Goal: Information Seeking & Learning: Learn about a topic

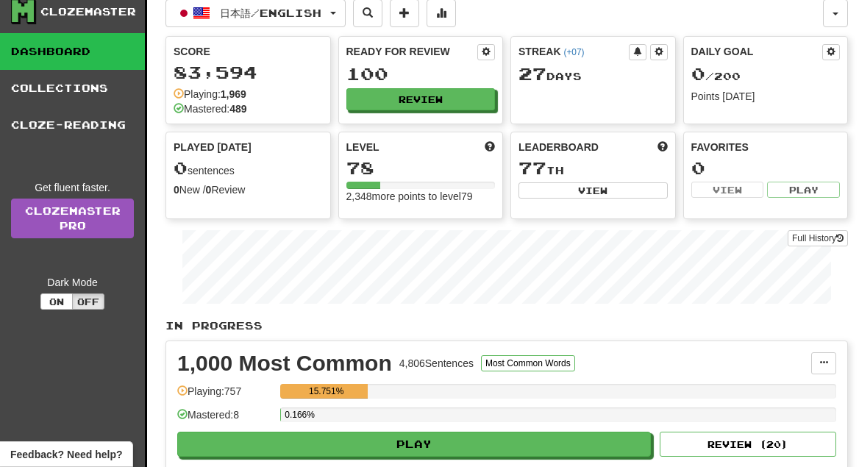
scroll to position [12, 0]
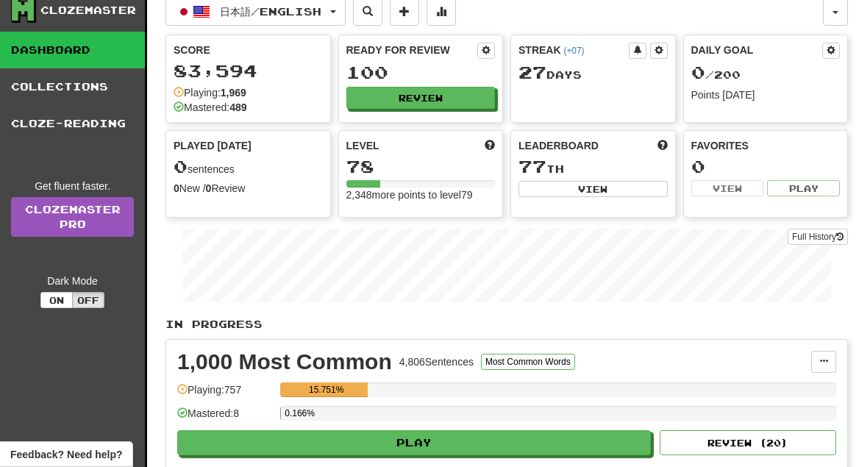
click at [147, 94] on div "Clozemaster Dashboard Collections Cloze-Reading Get fluent faster. Clozemaster …" at bounding box center [429, 365] width 837 height 754
click at [146, 95] on div "Clozemaster Dashboard Collections Cloze-Reading Get fluent faster. Clozemaster …" at bounding box center [73, 365] width 147 height 754
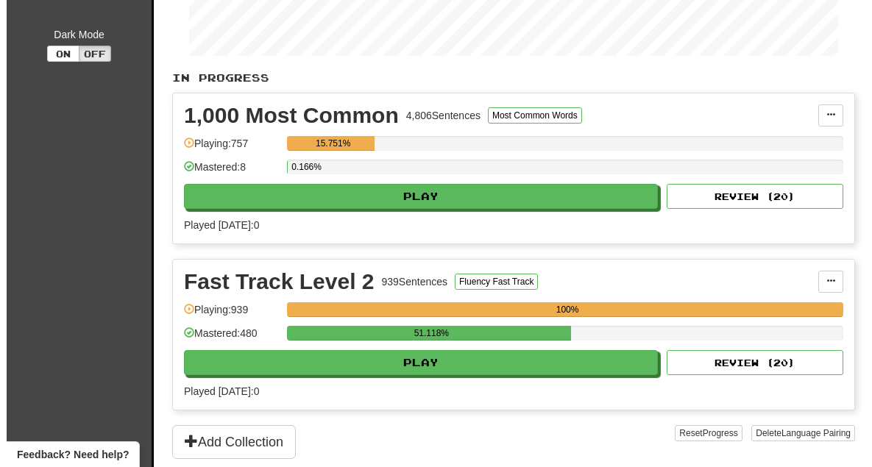
scroll to position [262, 0]
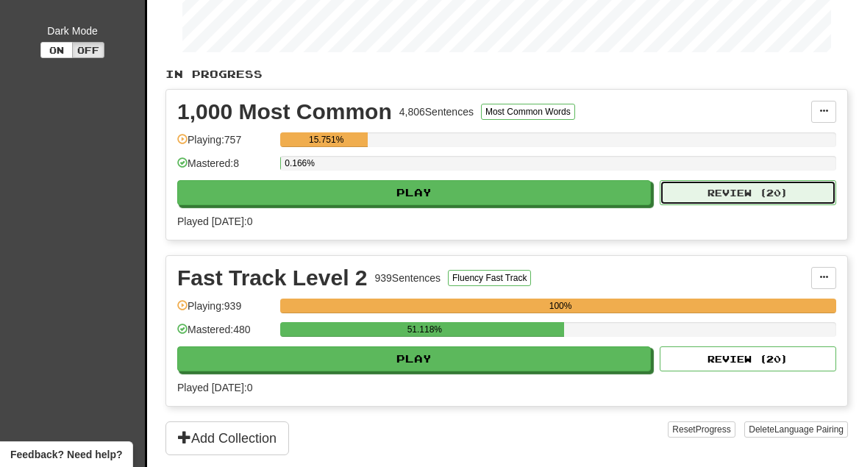
click at [750, 191] on button "Review ( 20 )" at bounding box center [748, 192] width 177 height 25
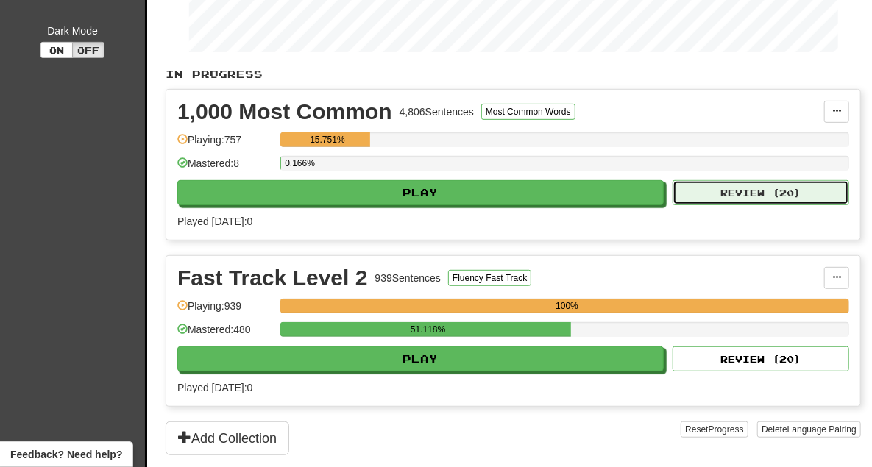
select select "**"
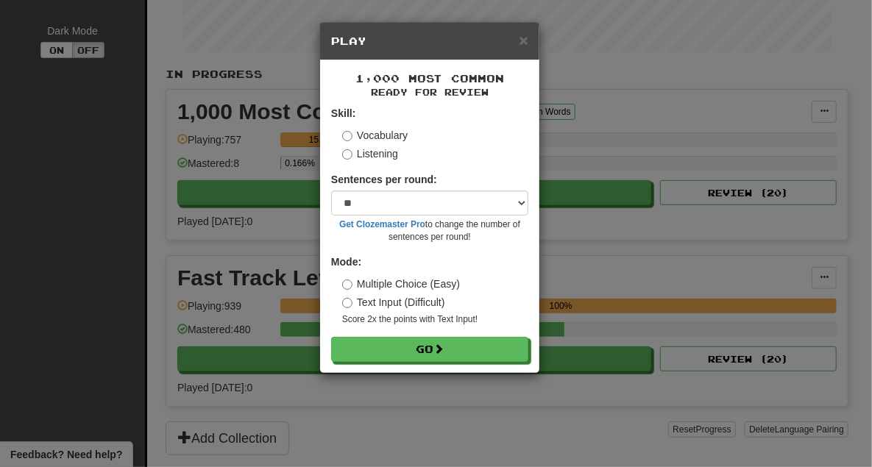
click at [432, 283] on label "Multiple Choice (Easy)" at bounding box center [401, 284] width 118 height 15
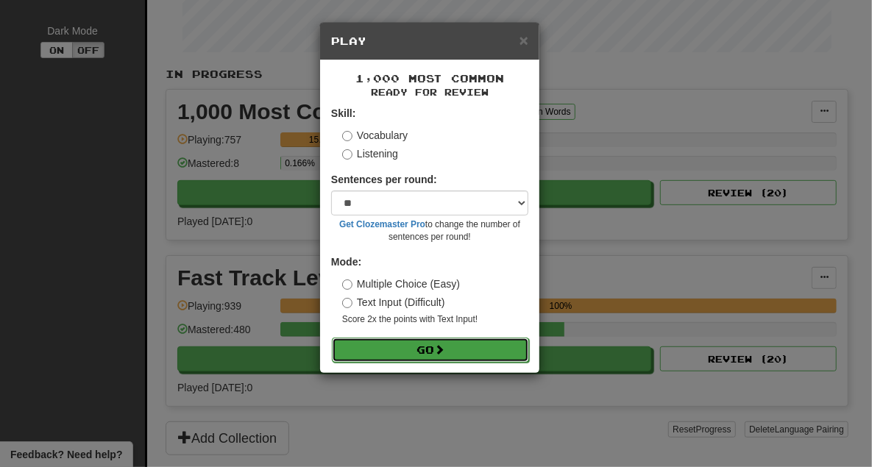
click at [466, 349] on button "Go" at bounding box center [430, 350] width 197 height 25
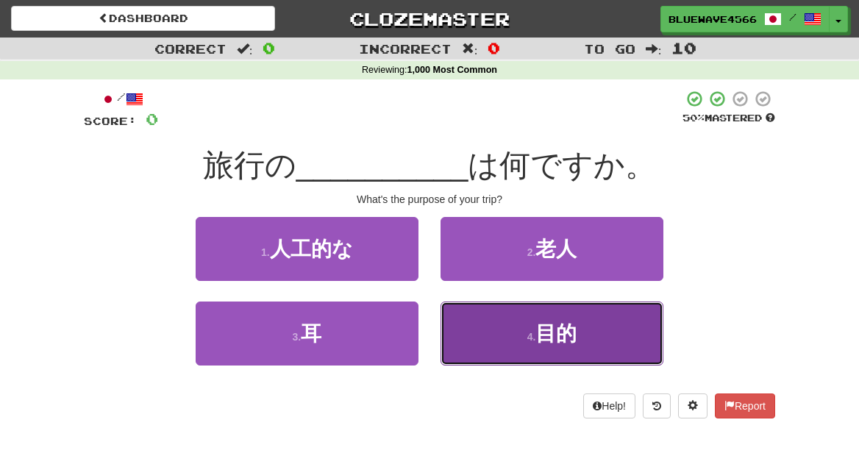
click at [585, 341] on button "4 . 目的" at bounding box center [552, 334] width 223 height 64
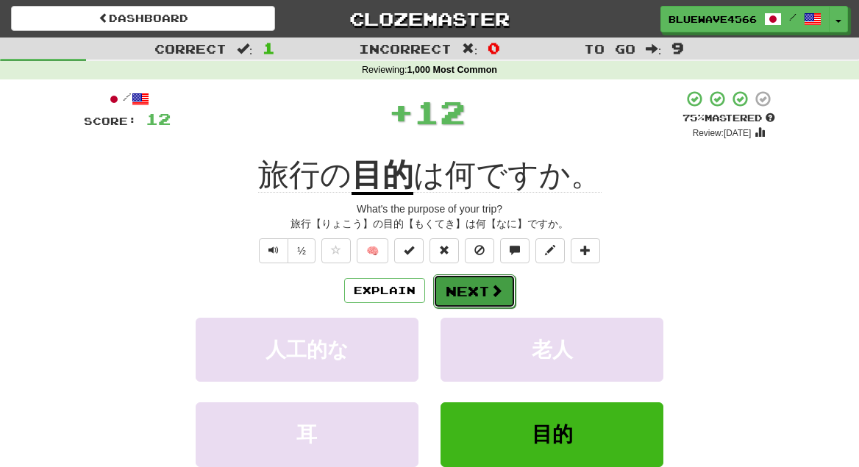
click at [490, 297] on span at bounding box center [496, 290] width 13 height 13
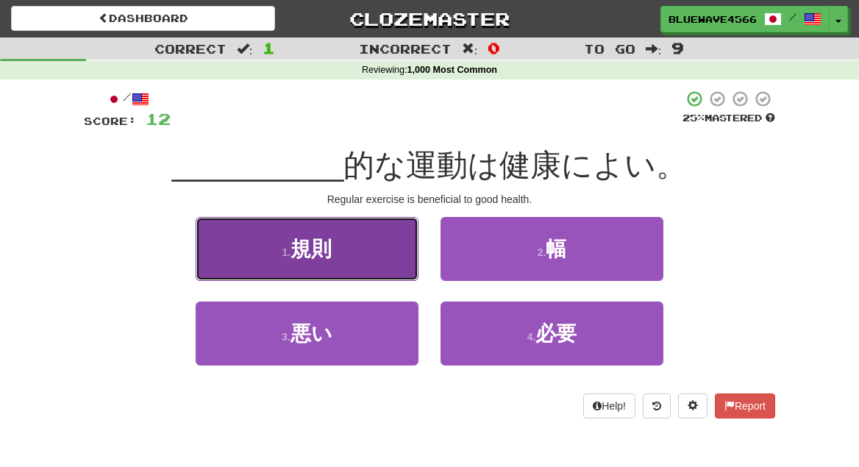
click at [348, 247] on button "1 . 規則" at bounding box center [307, 249] width 223 height 64
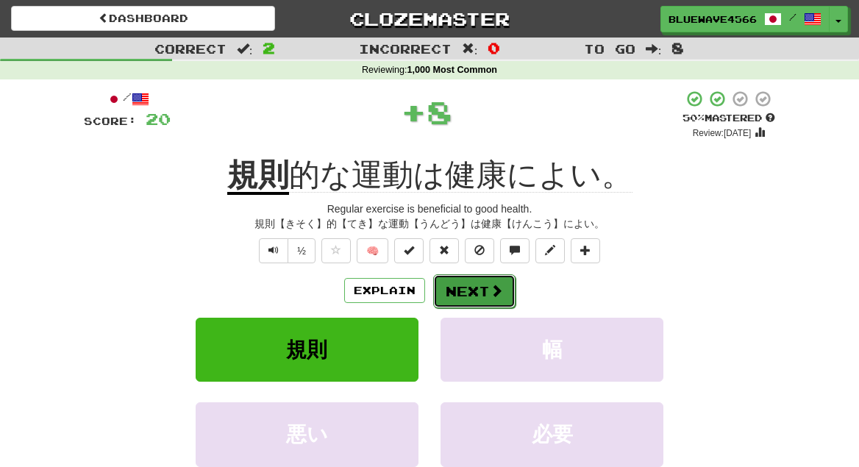
click at [476, 288] on button "Next" at bounding box center [474, 291] width 82 height 34
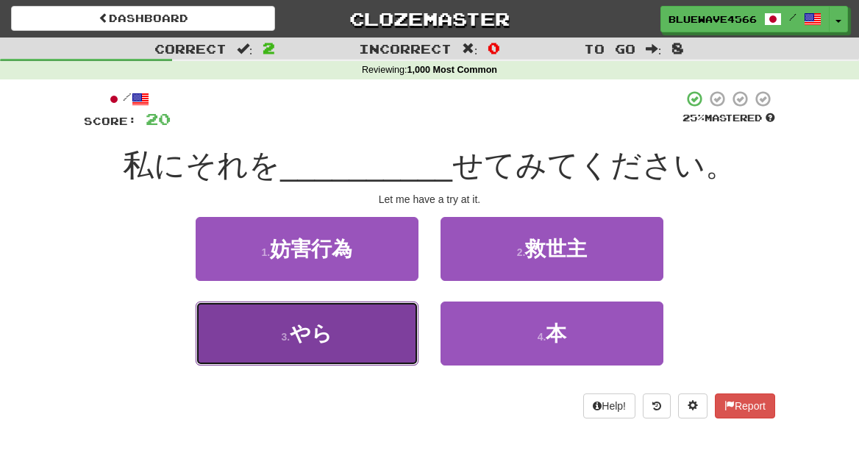
click at [354, 344] on button "3 . やら" at bounding box center [307, 334] width 223 height 64
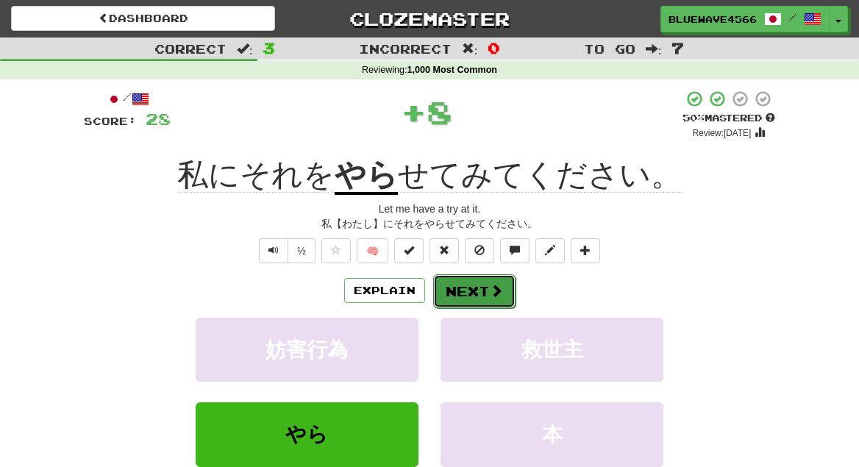
click at [480, 288] on button "Next" at bounding box center [474, 291] width 82 height 34
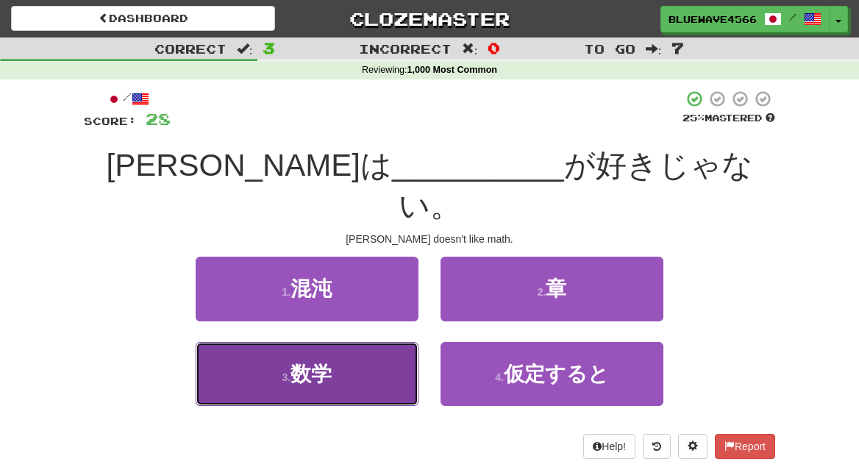
click at [354, 342] on button "3 . 数学" at bounding box center [307, 374] width 223 height 64
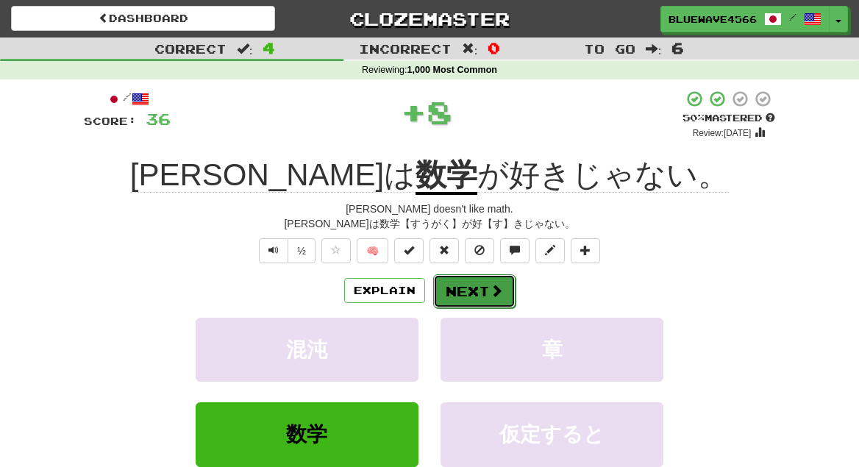
click at [471, 289] on button "Next" at bounding box center [474, 291] width 82 height 34
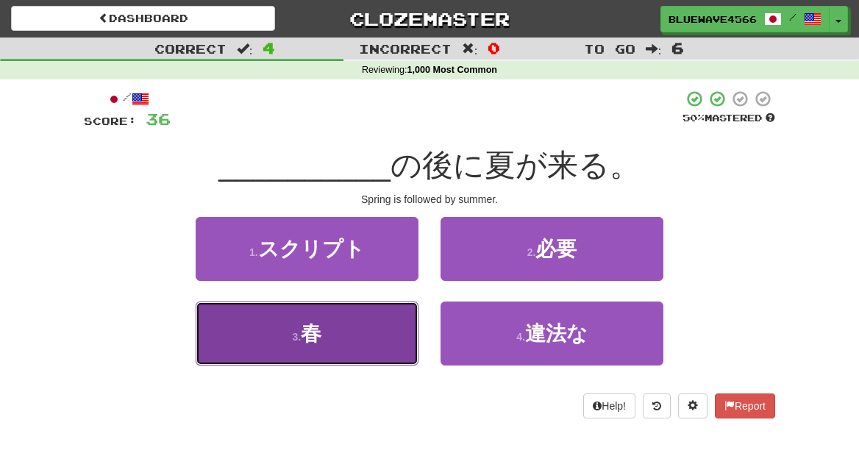
click at [358, 336] on button "3 . 春" at bounding box center [307, 334] width 223 height 64
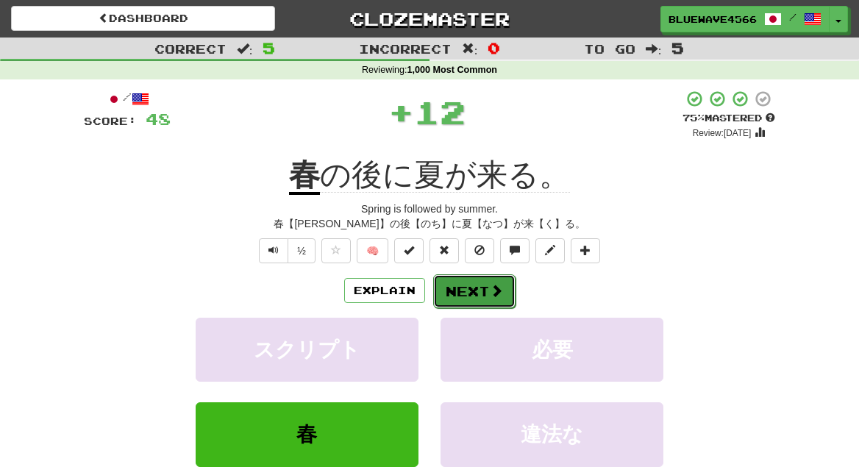
click at [484, 288] on button "Next" at bounding box center [474, 291] width 82 height 34
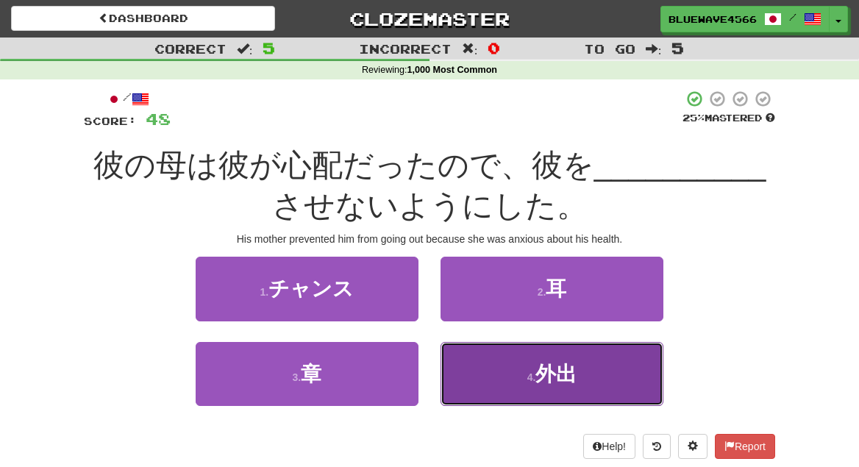
click at [588, 380] on button "4 . 外出" at bounding box center [552, 374] width 223 height 64
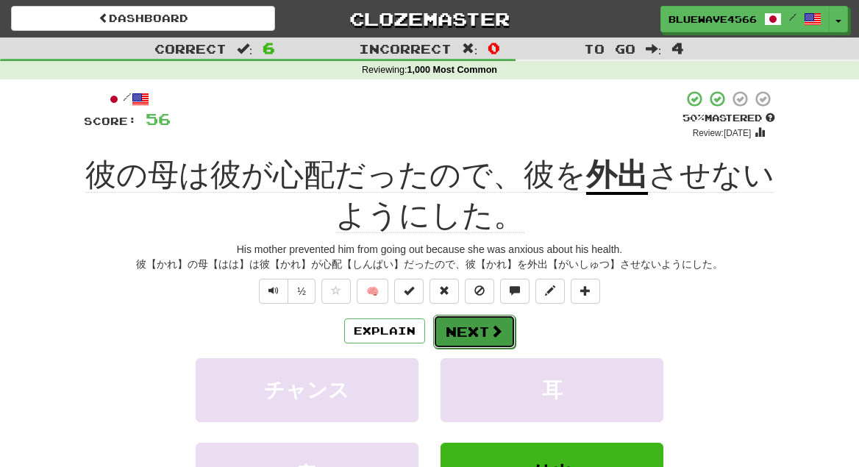
click at [485, 330] on button "Next" at bounding box center [474, 332] width 82 height 34
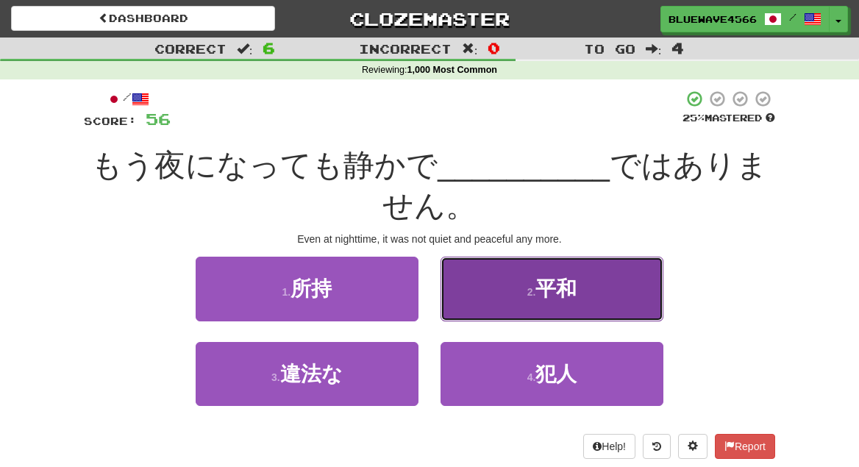
click at [601, 297] on button "2 . 平和" at bounding box center [552, 289] width 223 height 64
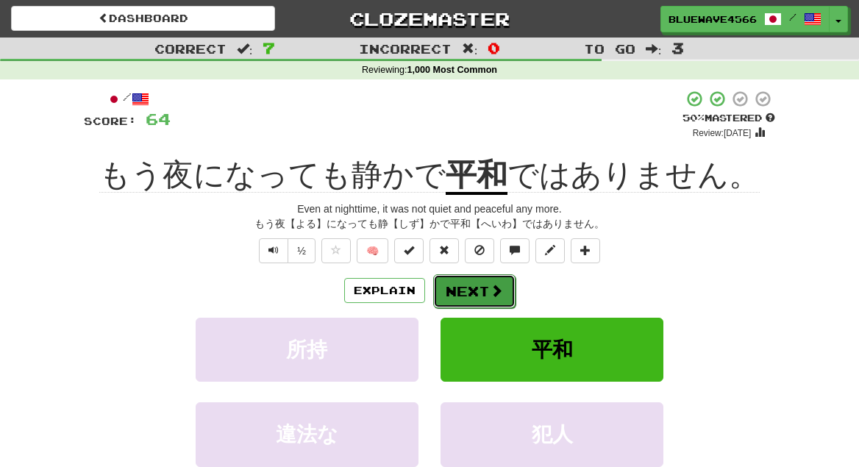
click at [483, 288] on button "Next" at bounding box center [474, 291] width 82 height 34
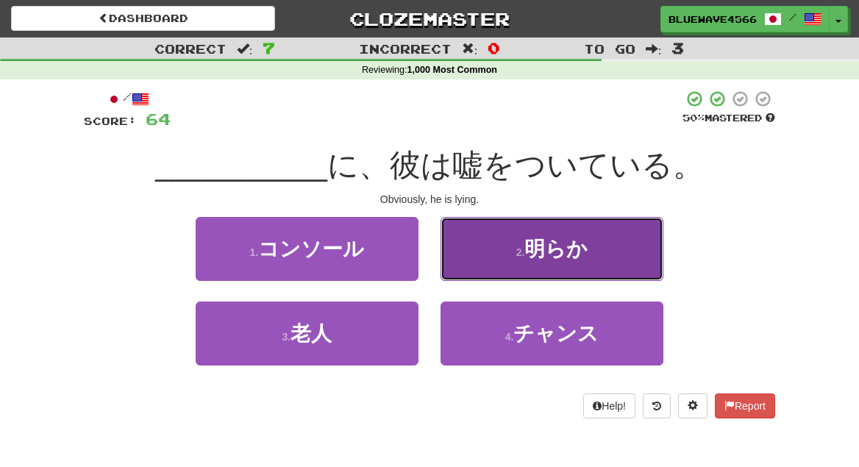
click at [595, 252] on button "2 . 明らか" at bounding box center [552, 249] width 223 height 64
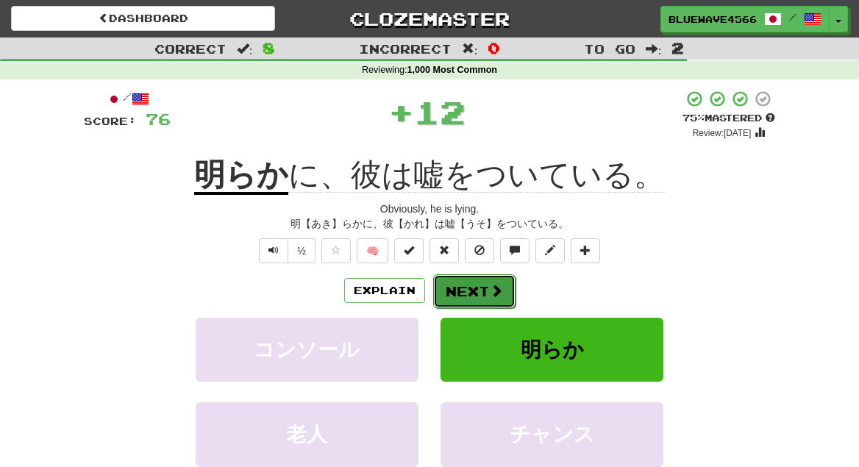
click at [477, 287] on button "Next" at bounding box center [474, 291] width 82 height 34
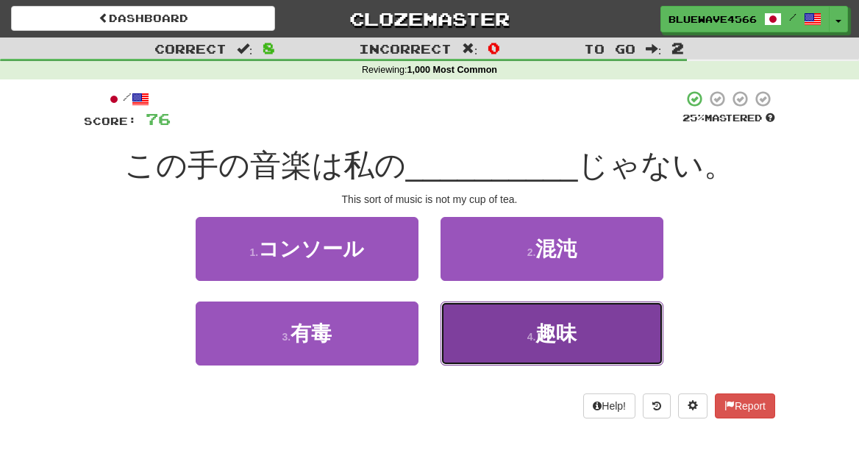
click at [595, 333] on button "4 . 趣味" at bounding box center [552, 334] width 223 height 64
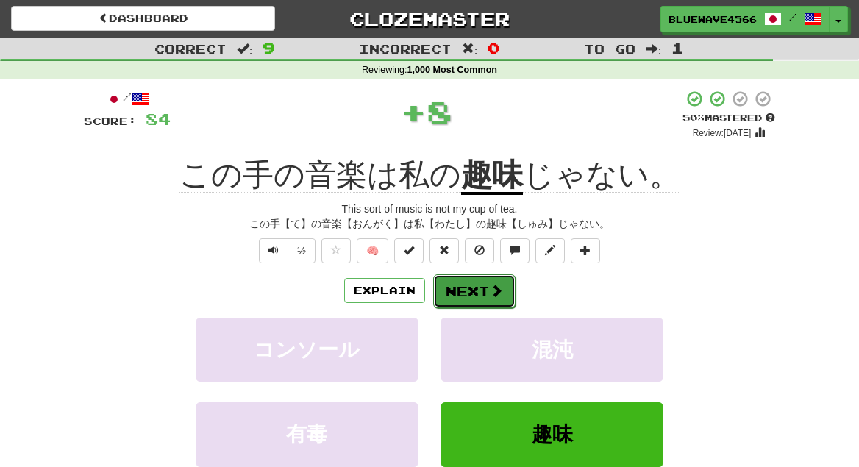
click at [486, 291] on button "Next" at bounding box center [474, 291] width 82 height 34
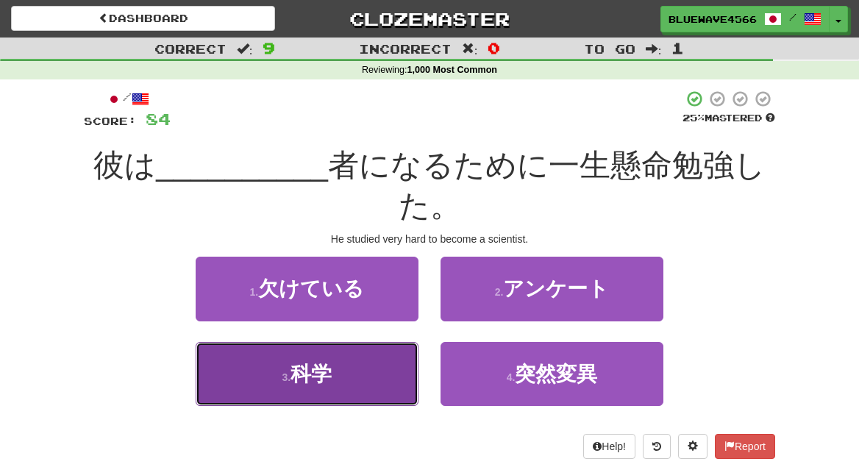
click at [364, 381] on button "3 . 科学" at bounding box center [307, 374] width 223 height 64
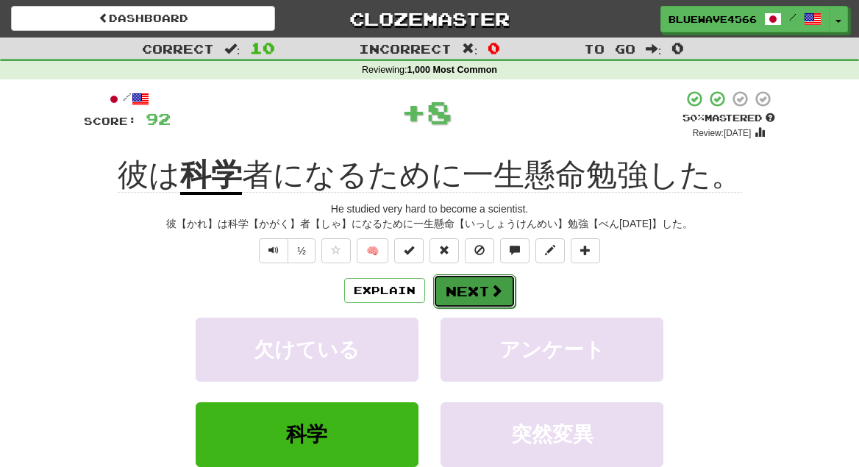
click at [482, 294] on button "Next" at bounding box center [474, 291] width 82 height 34
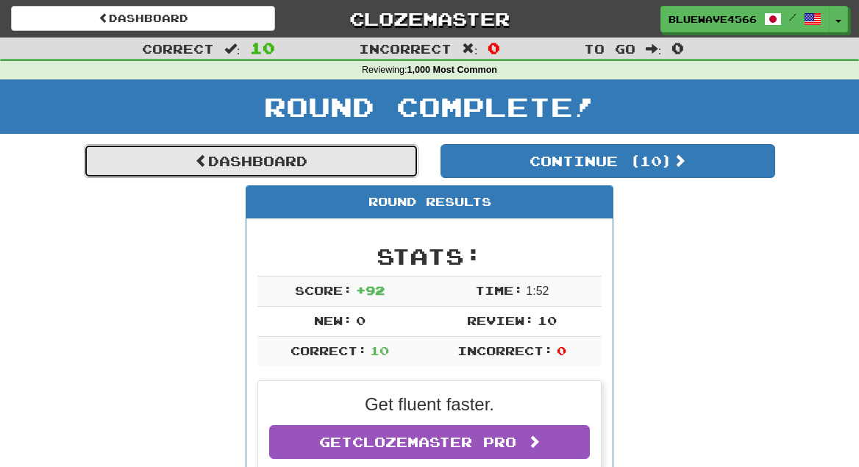
click at [321, 158] on link "Dashboard" at bounding box center [251, 161] width 335 height 34
